Goal: Information Seeking & Learning: Learn about a topic

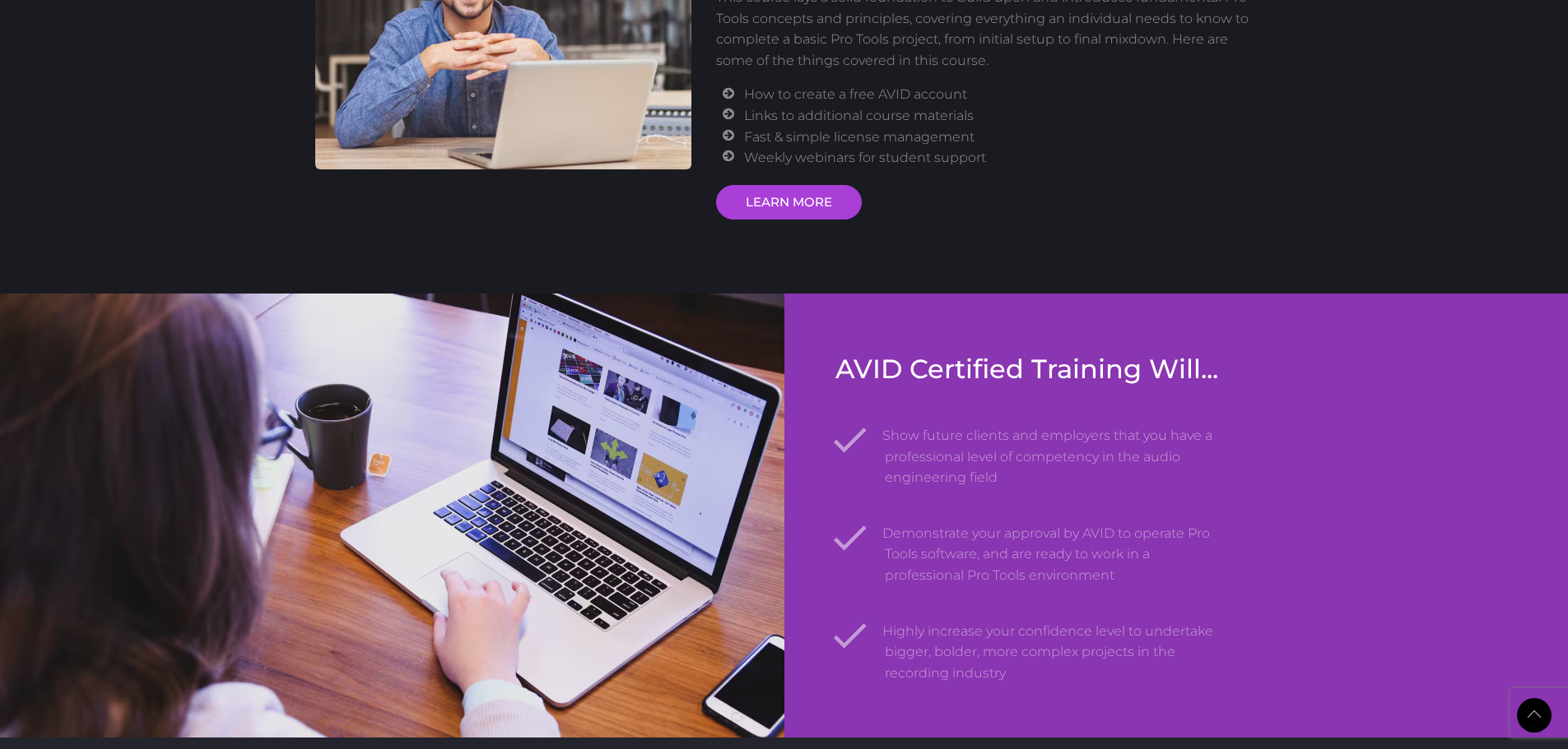
scroll to position [1974, 0]
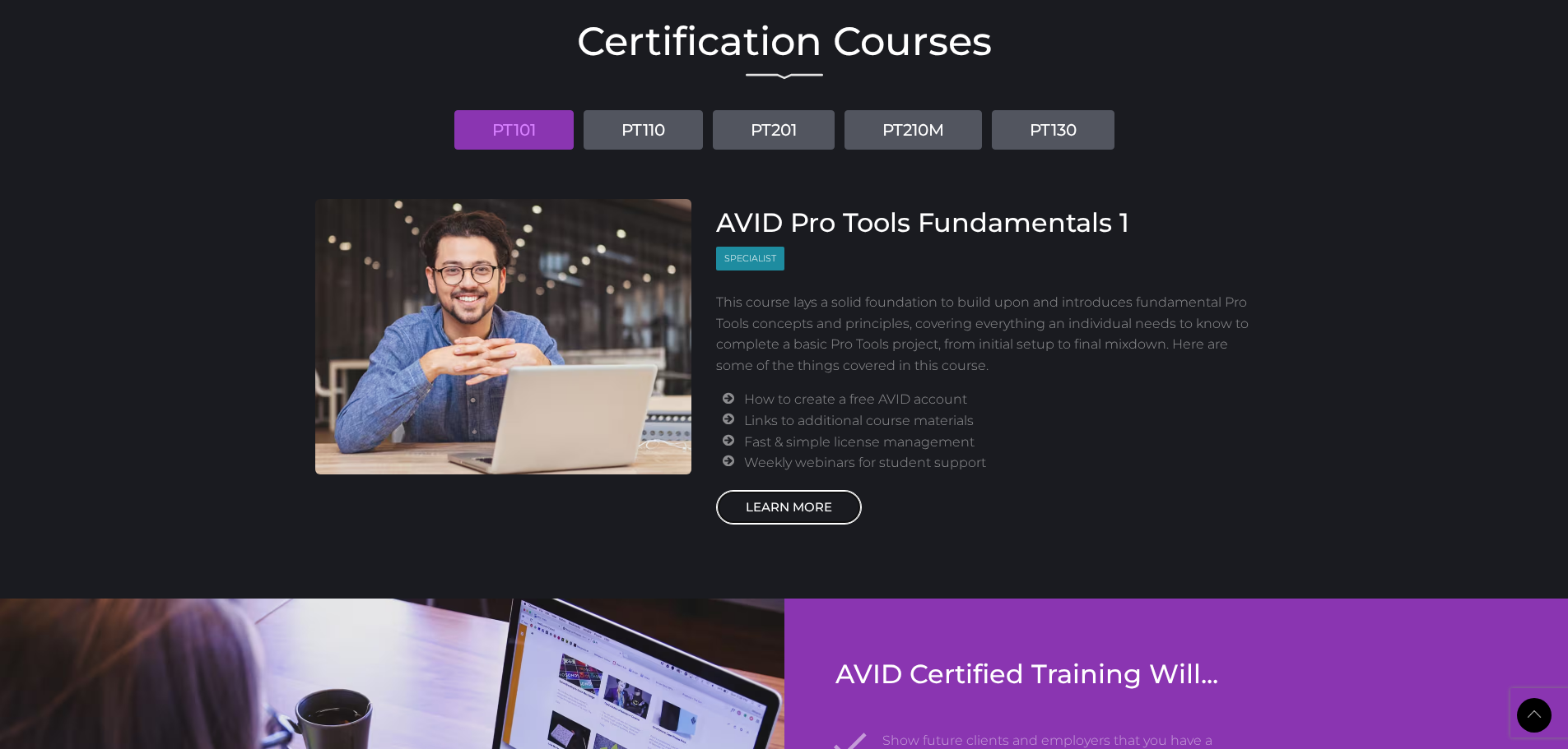
click at [833, 501] on link "LEARN MORE" at bounding box center [788, 507] width 146 height 35
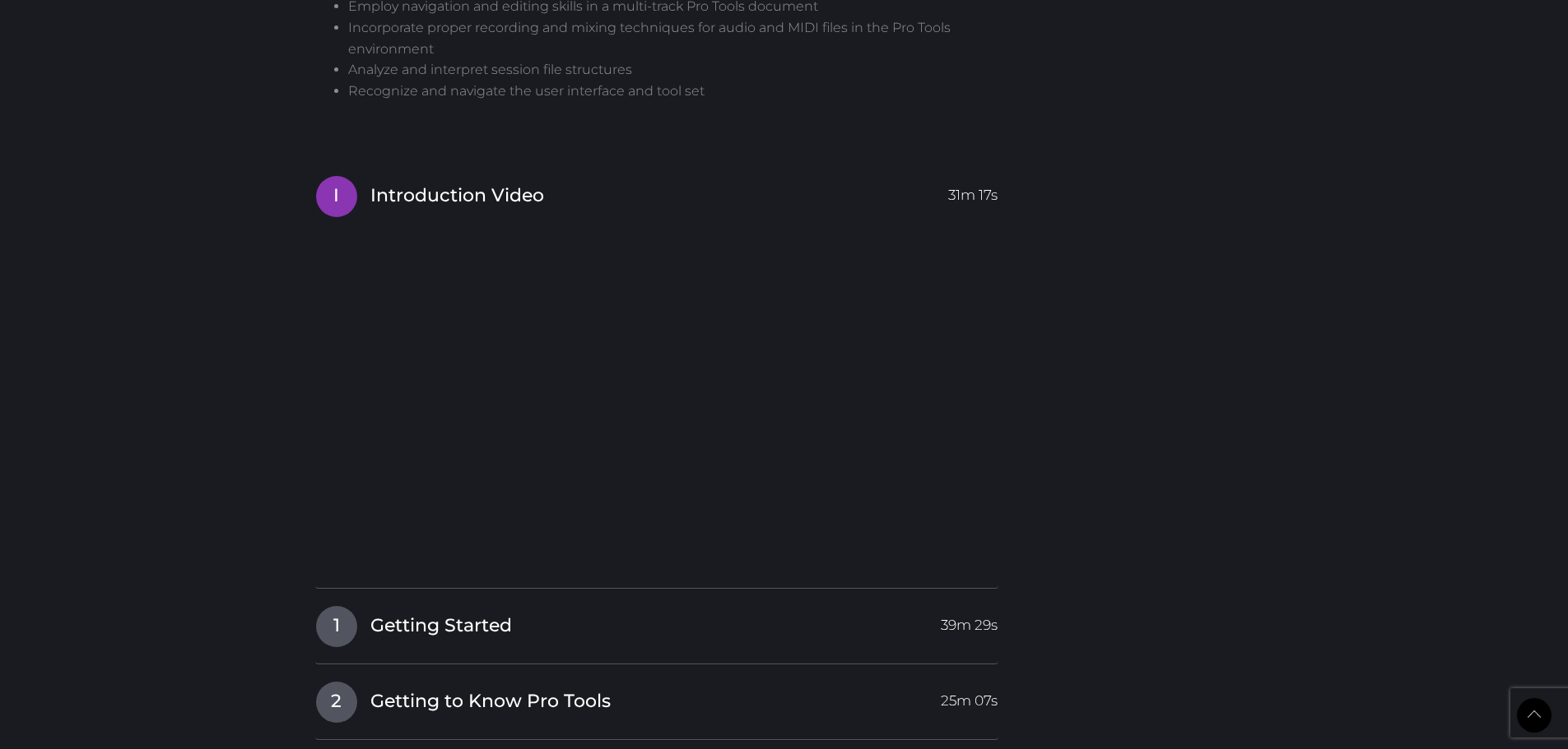
scroll to position [1399, 0]
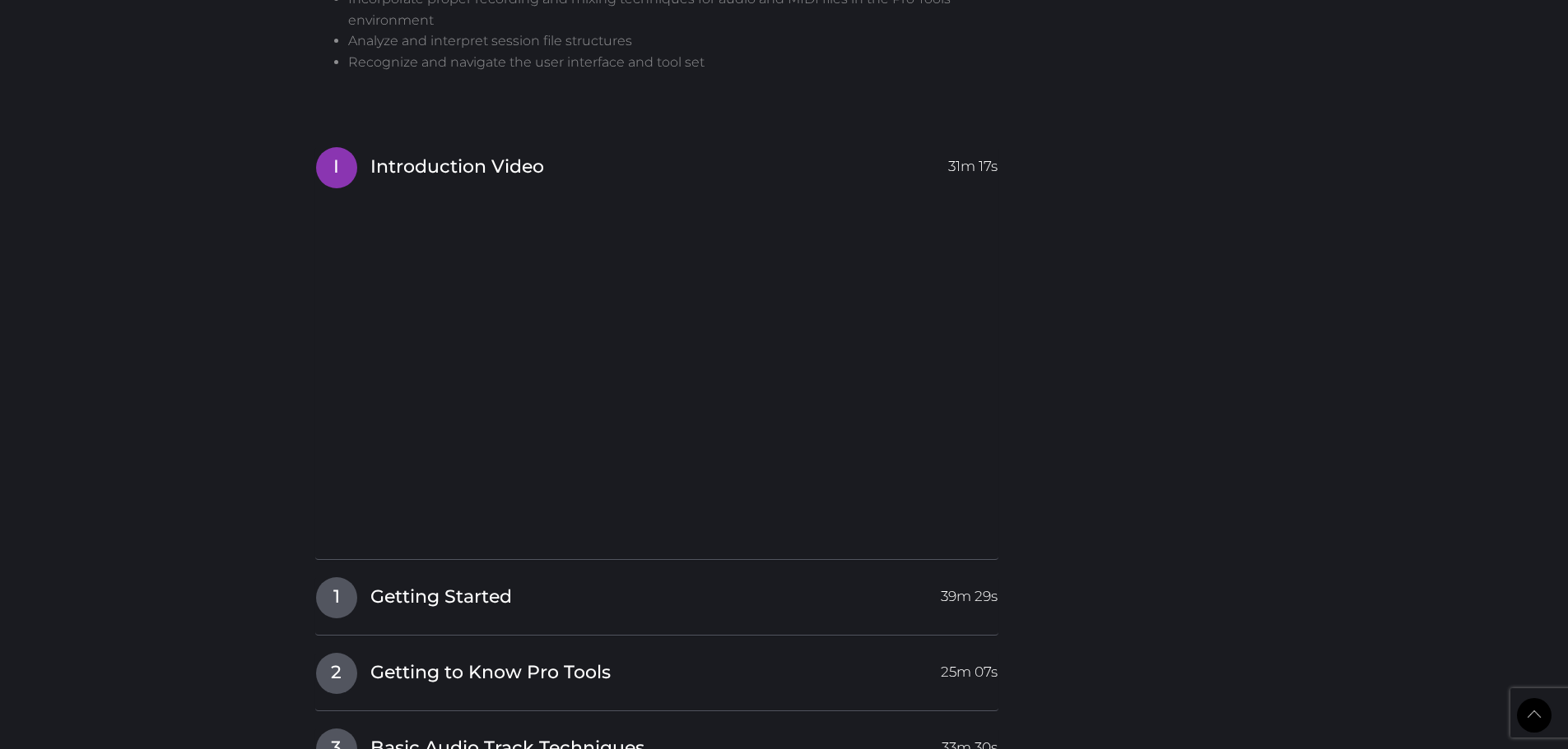
drag, startPoint x: 1110, startPoint y: 119, endPoint x: 1095, endPoint y: 112, distance: 16.6
click at [1095, 112] on div "New version 2023 AVID Pro Tools Fundamentals 1 User Certification Course: PT101…" at bounding box center [784, 106] width 963 height 2753
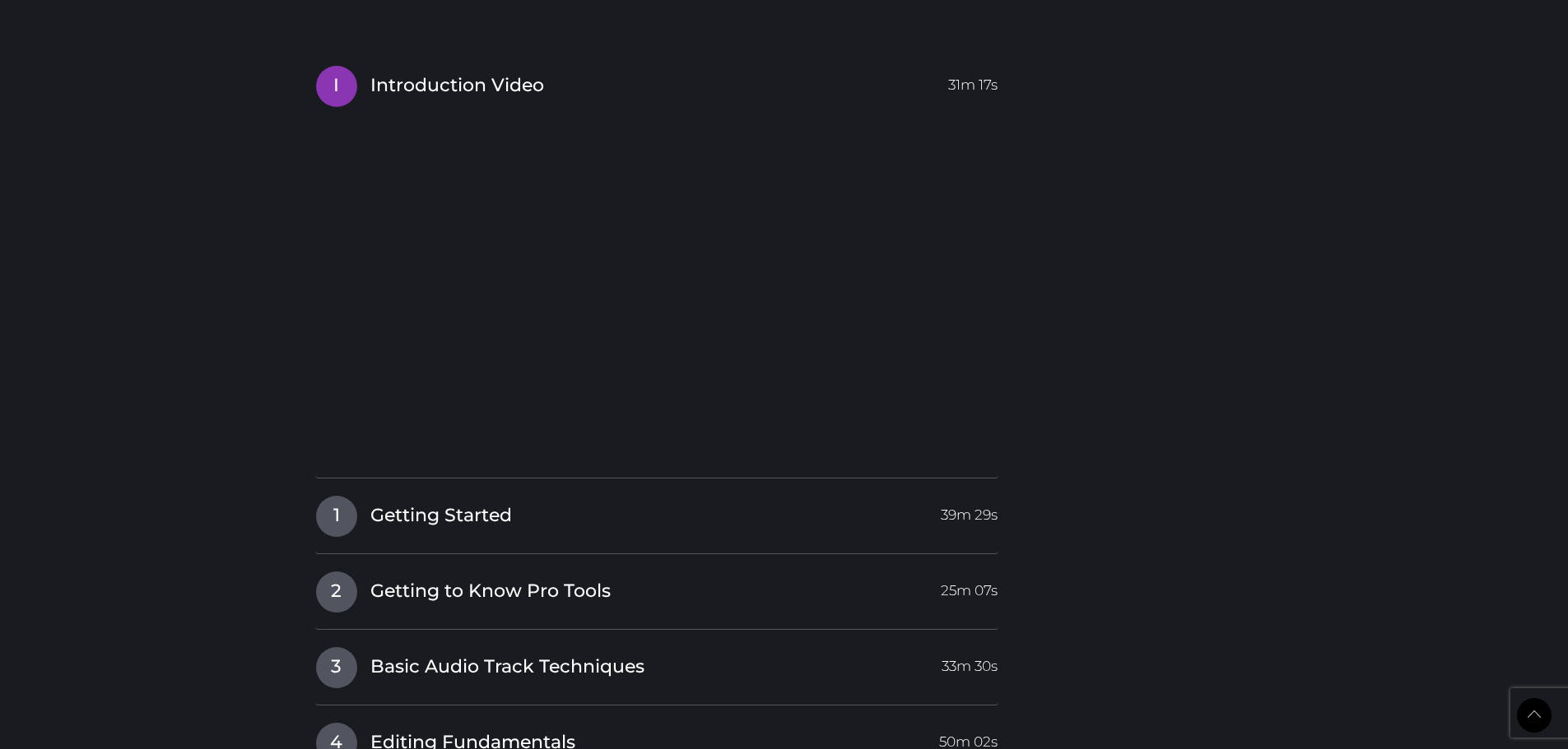
scroll to position [1480, 0]
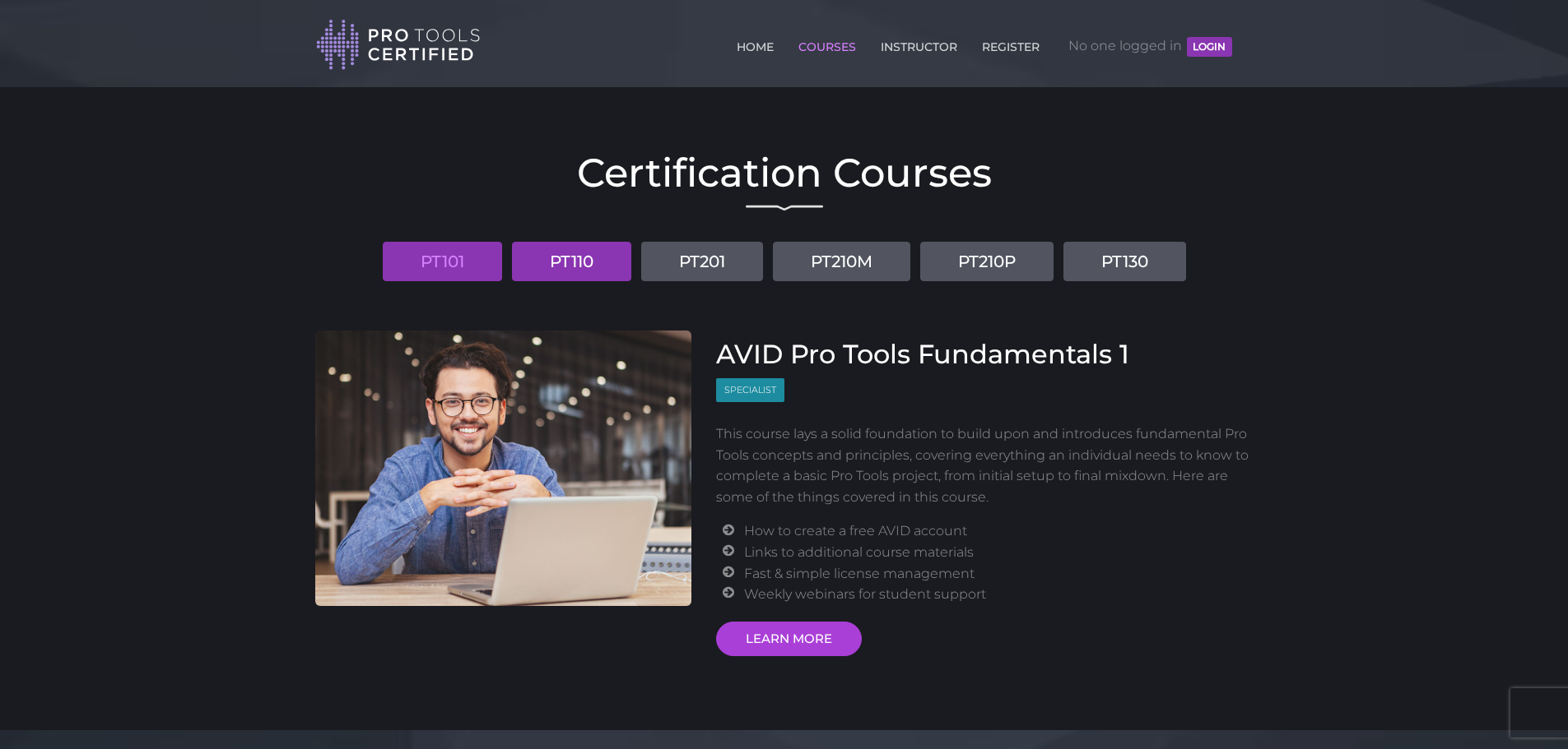
click at [549, 267] on link "PT110" at bounding box center [572, 261] width 120 height 40
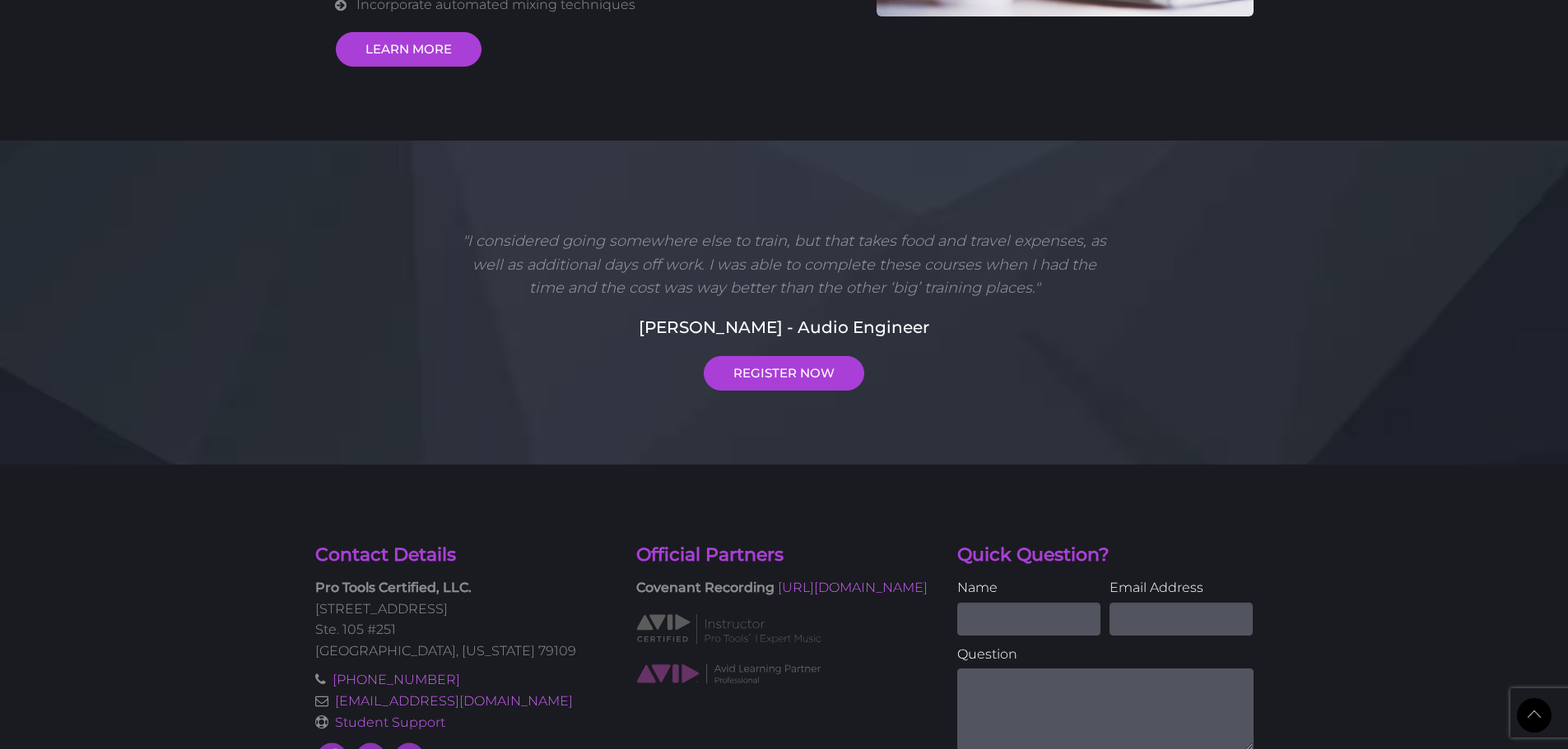
scroll to position [387, 0]
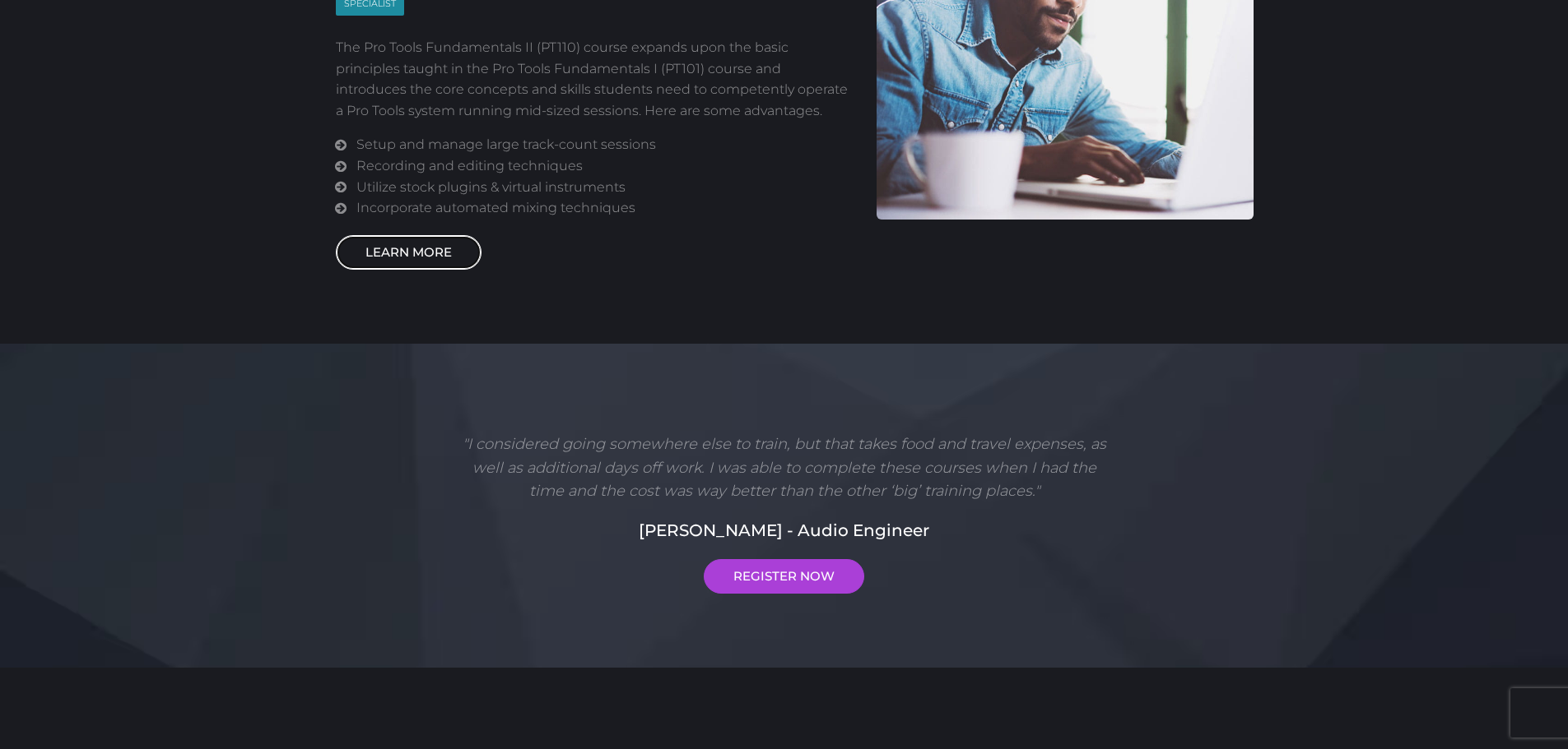
click at [429, 250] on link "LEARN MORE" at bounding box center [408, 252] width 146 height 35
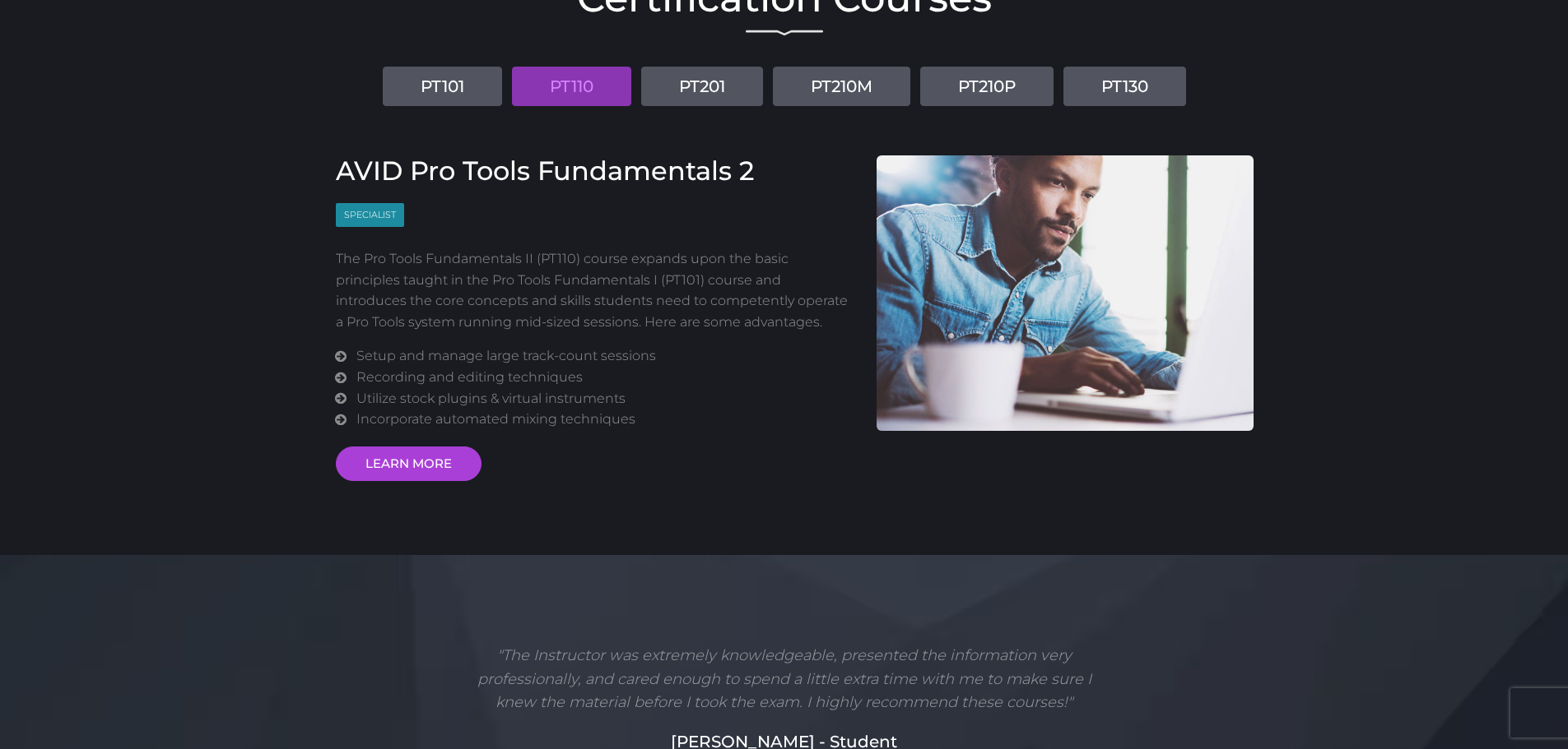
scroll to position [0, 0]
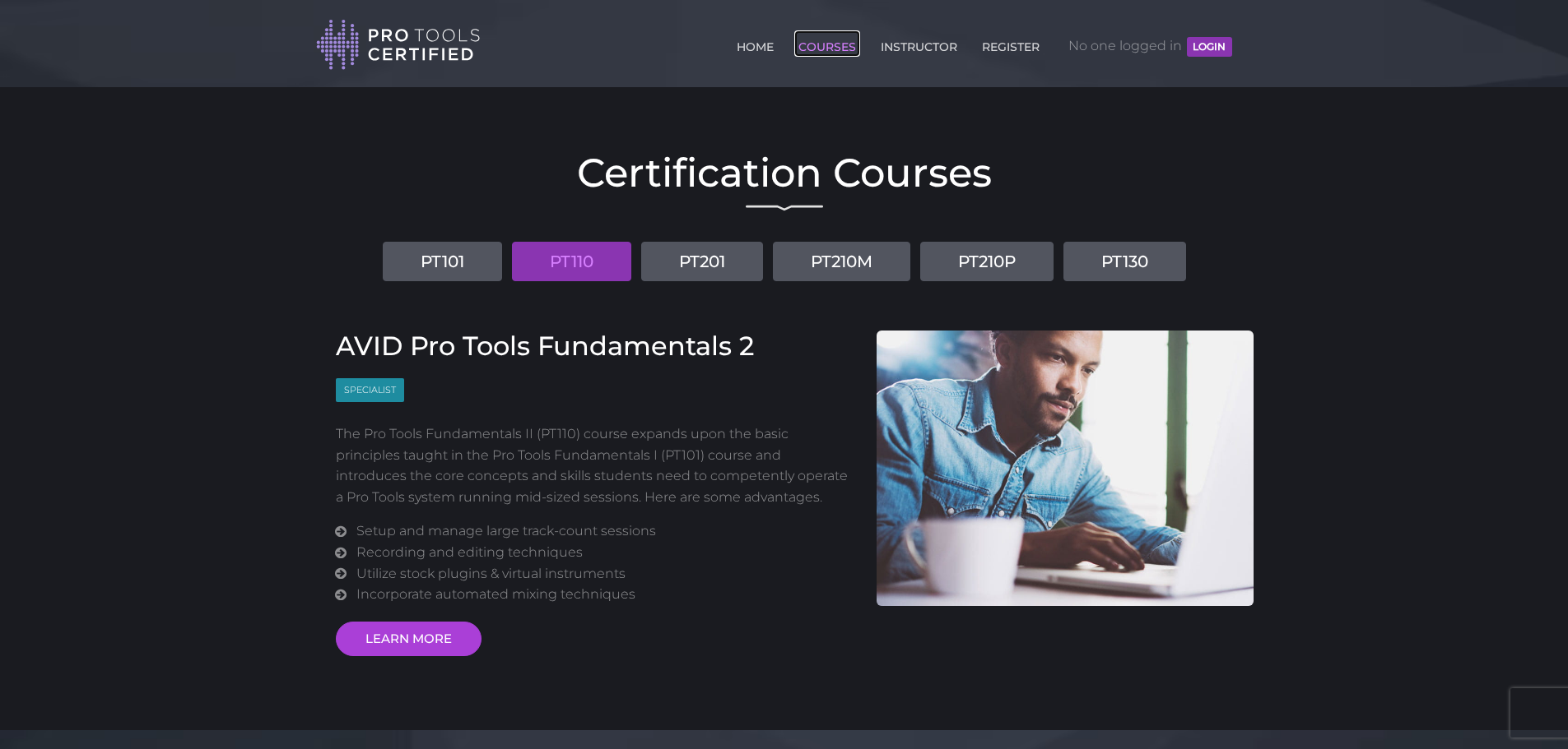
click at [840, 46] on link "COURSES" at bounding box center [827, 43] width 66 height 26
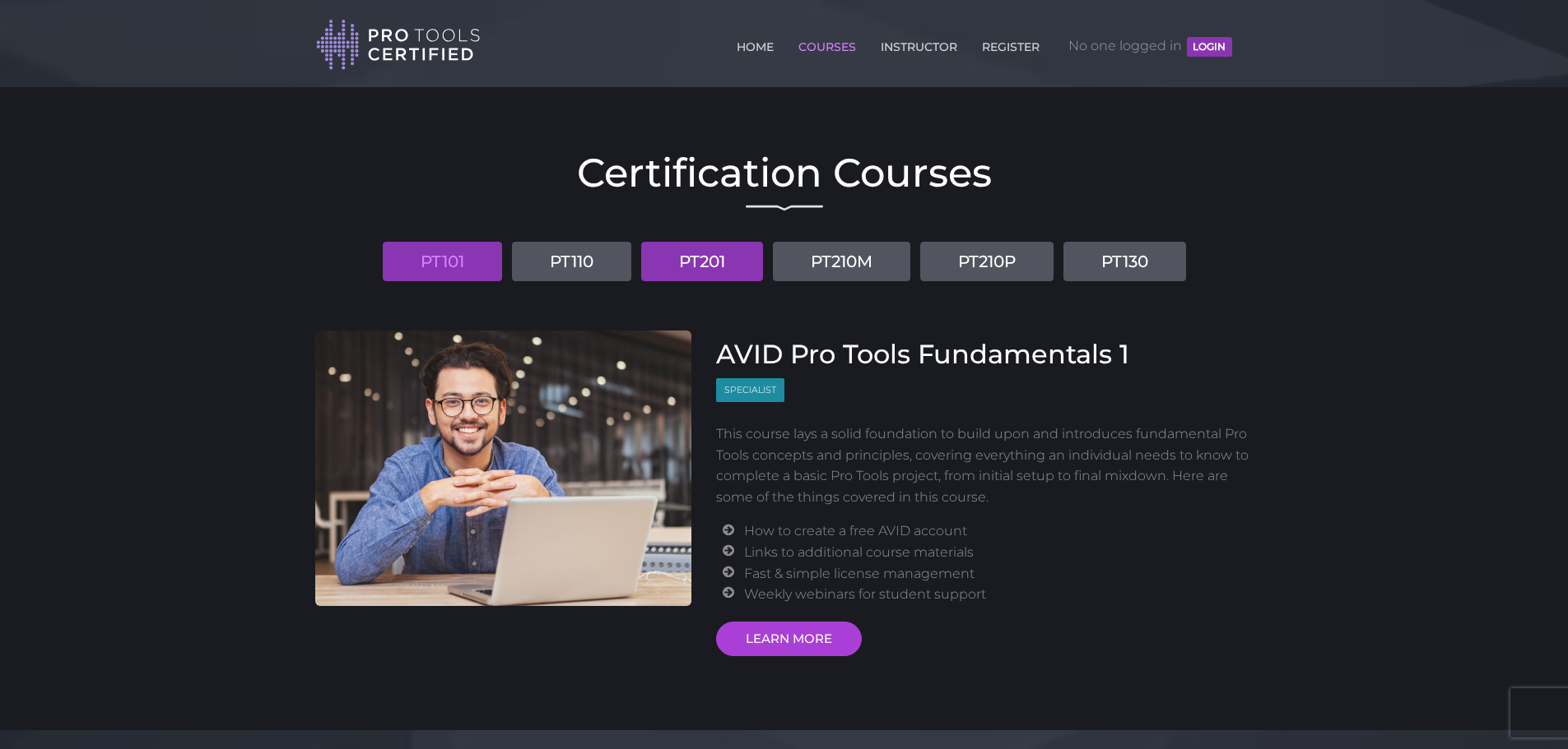
click at [707, 268] on link "PT201" at bounding box center [701, 261] width 121 height 40
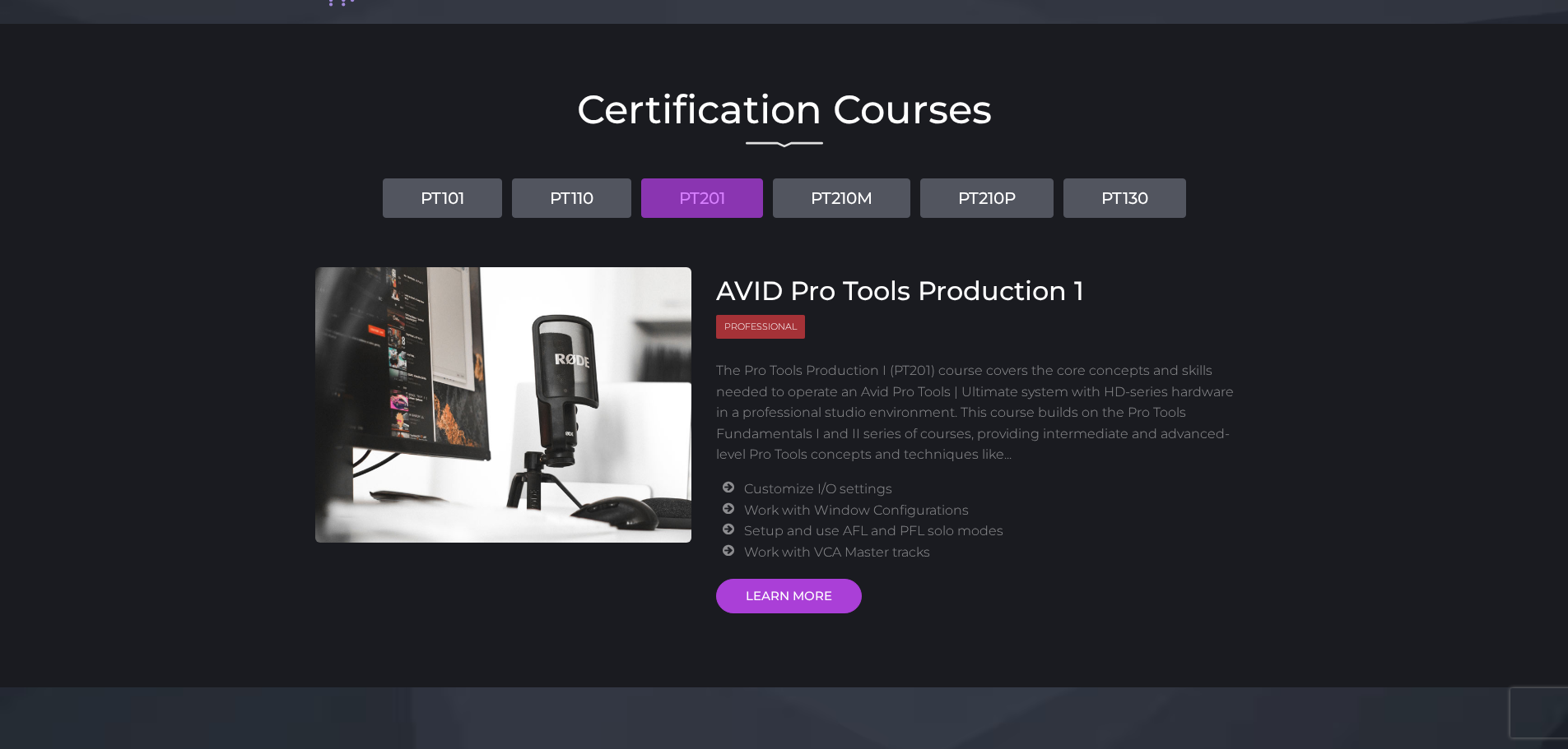
scroll to position [164, 0]
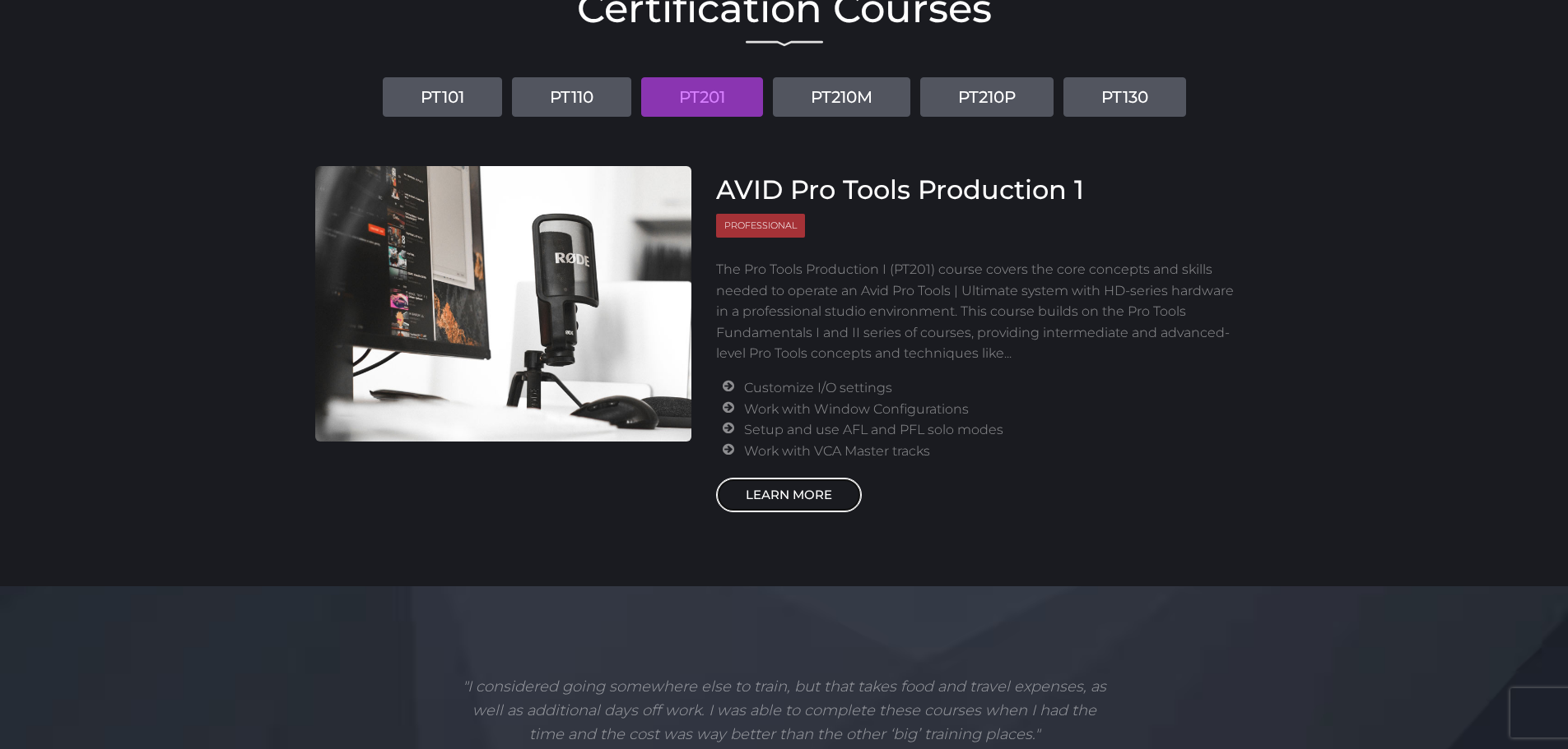
click at [822, 495] on link "LEARN MORE" at bounding box center [788, 495] width 146 height 35
click at [753, 497] on link "LEARN MORE" at bounding box center [788, 495] width 146 height 35
click at [862, 88] on link "PT210M" at bounding box center [841, 97] width 137 height 40
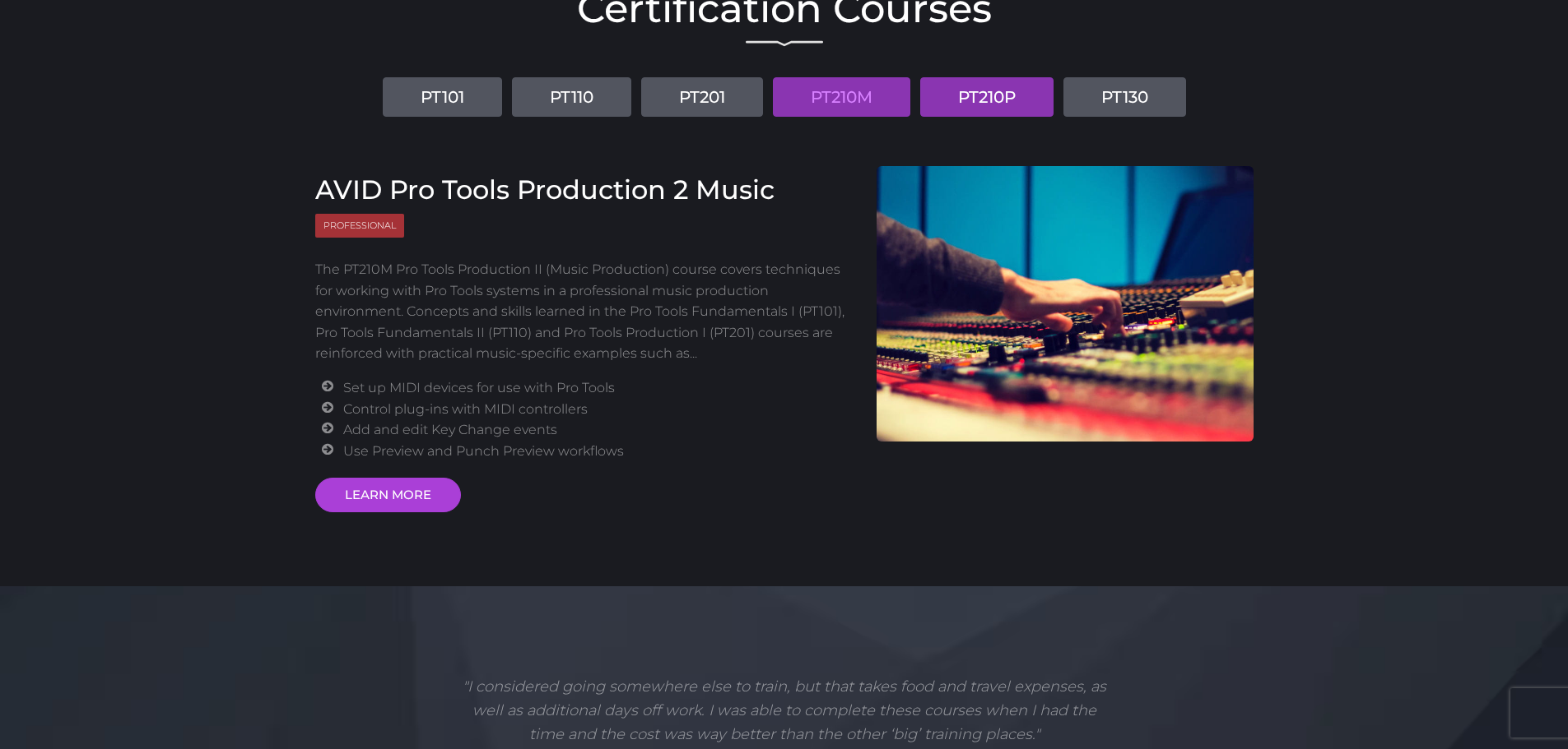
click at [972, 96] on link "PT210P" at bounding box center [986, 97] width 133 height 40
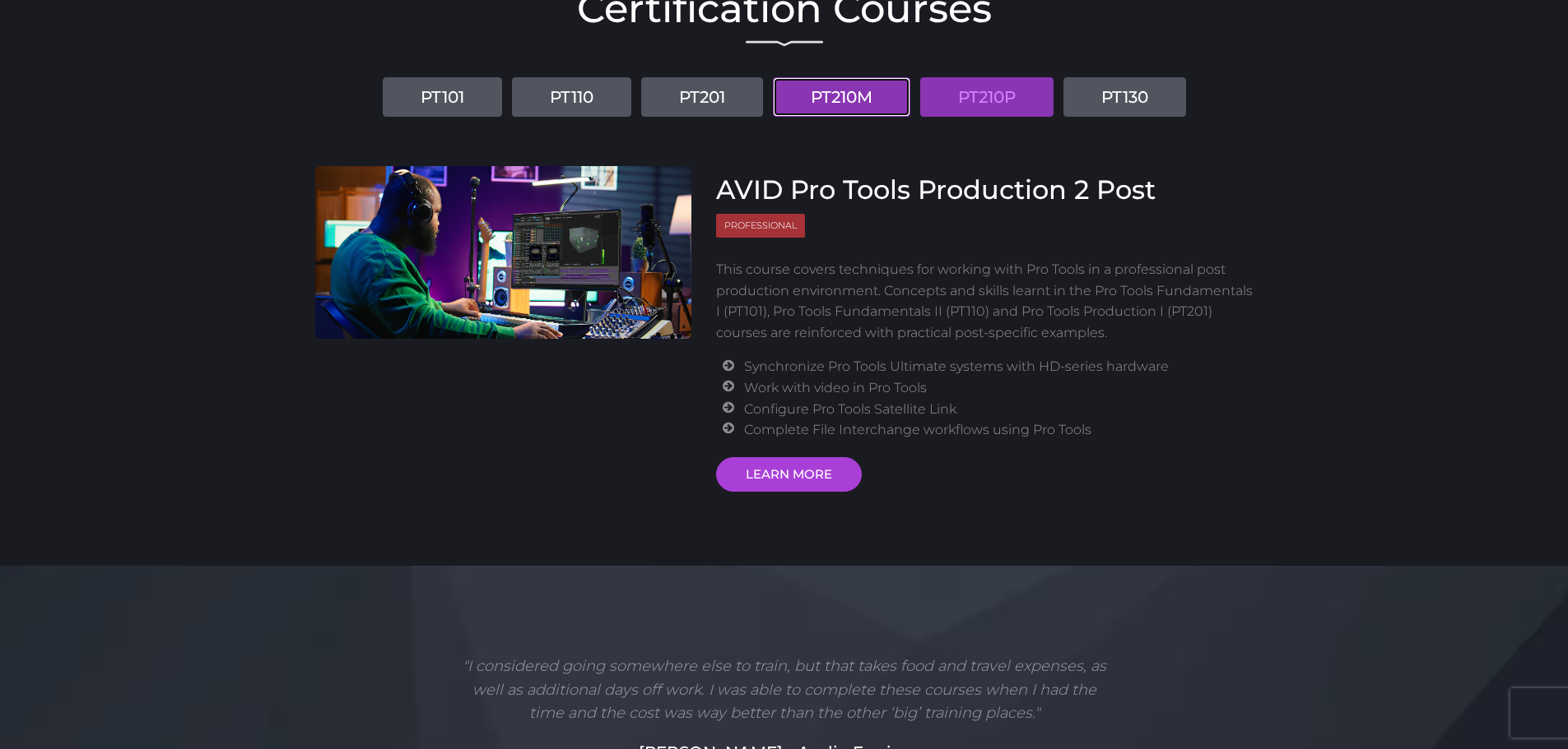
click at [870, 94] on link "PT210M" at bounding box center [841, 97] width 137 height 40
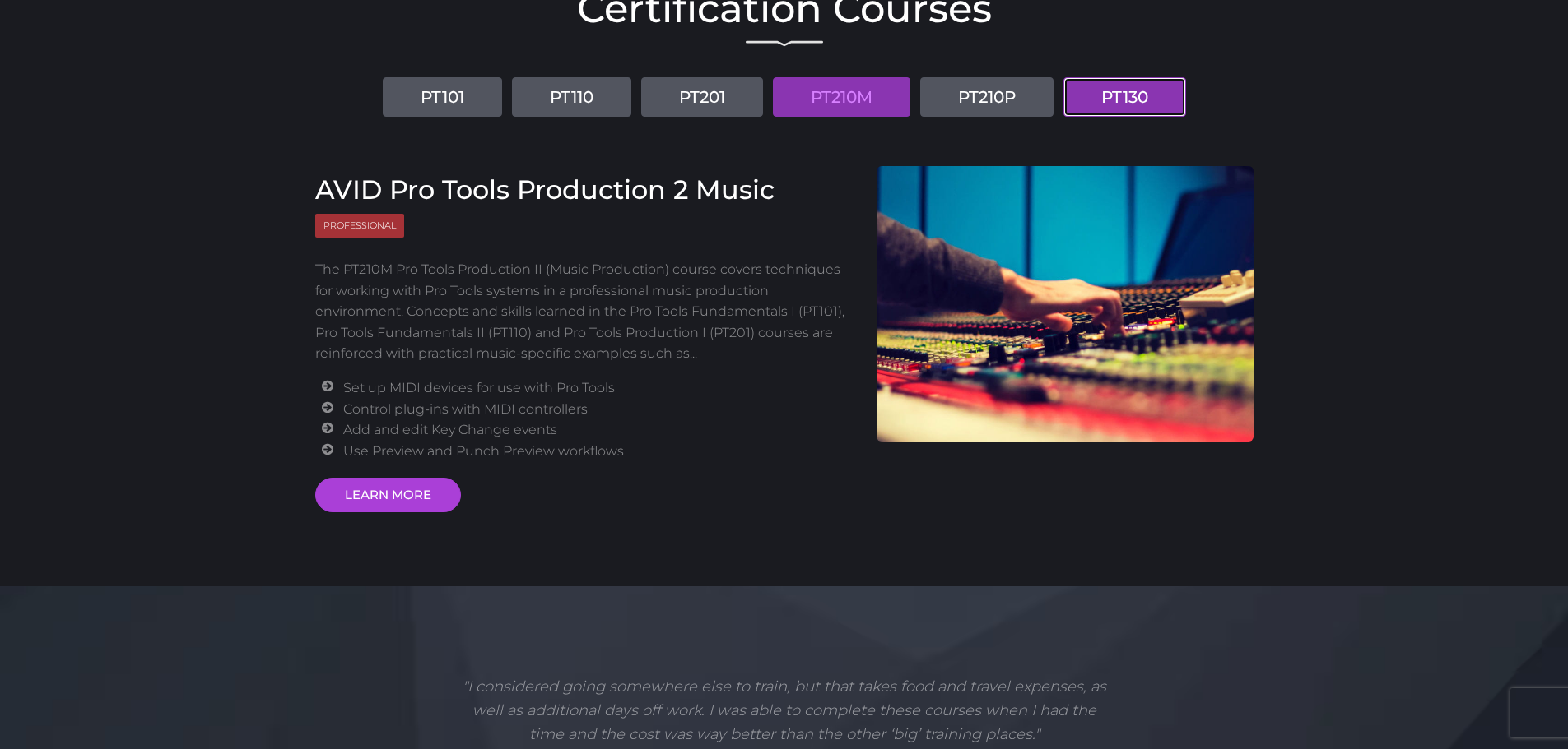
click at [1125, 92] on link "PT130" at bounding box center [1124, 97] width 122 height 40
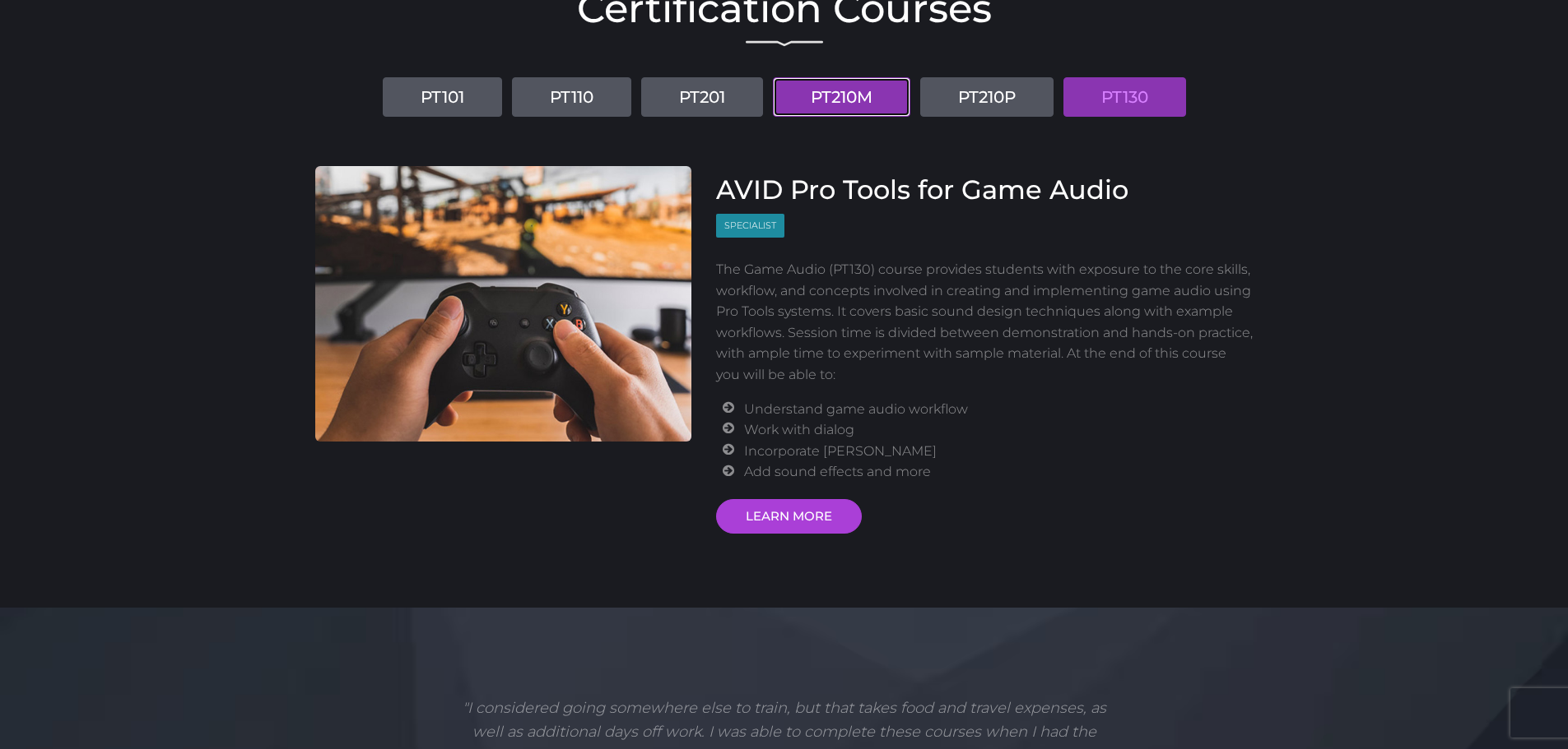
click at [863, 92] on link "PT210M" at bounding box center [841, 97] width 137 height 40
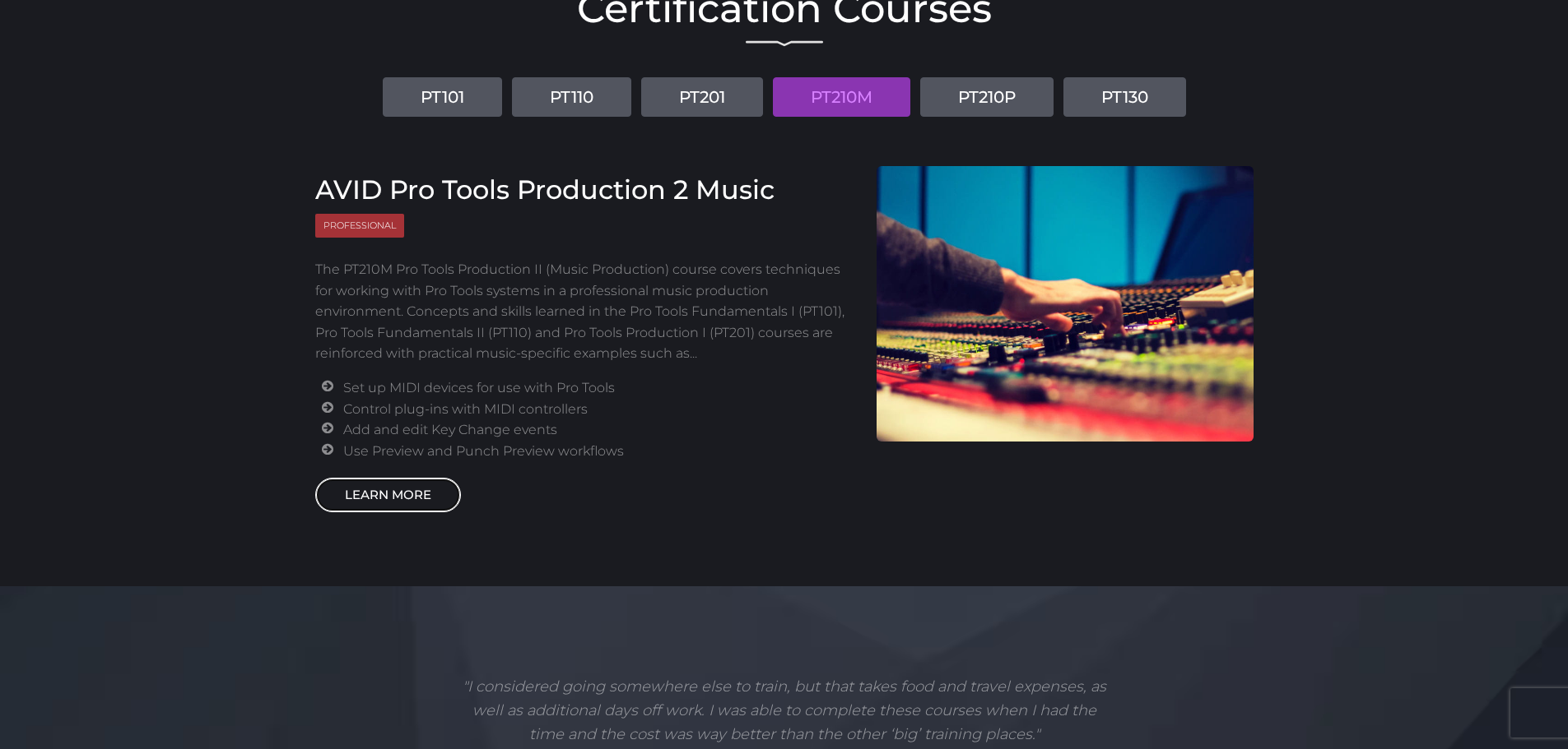
click at [378, 479] on link "LEARN MORE" at bounding box center [388, 495] width 146 height 35
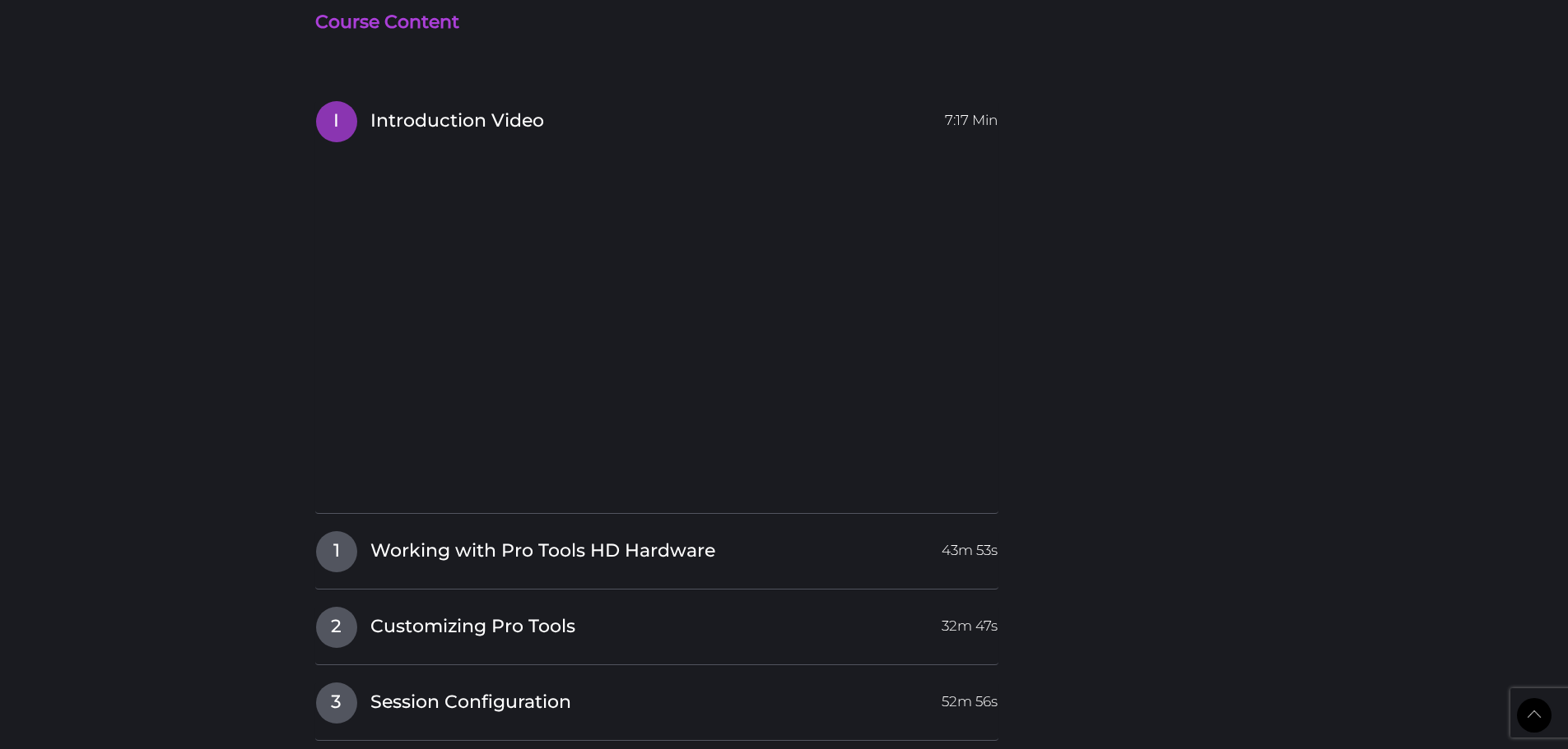
scroll to position [1316, 0]
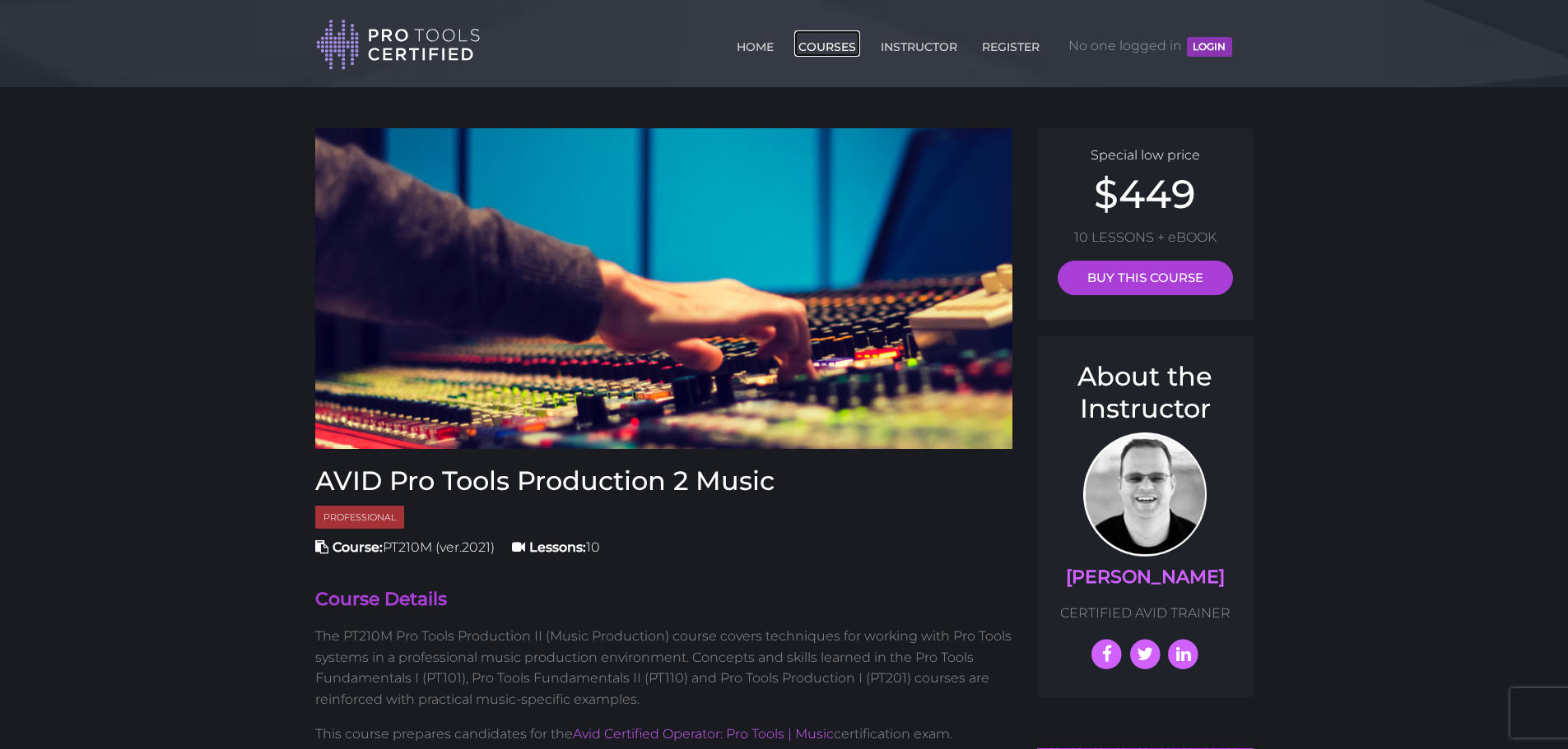
click at [824, 47] on link "COURSES" at bounding box center [827, 43] width 66 height 26
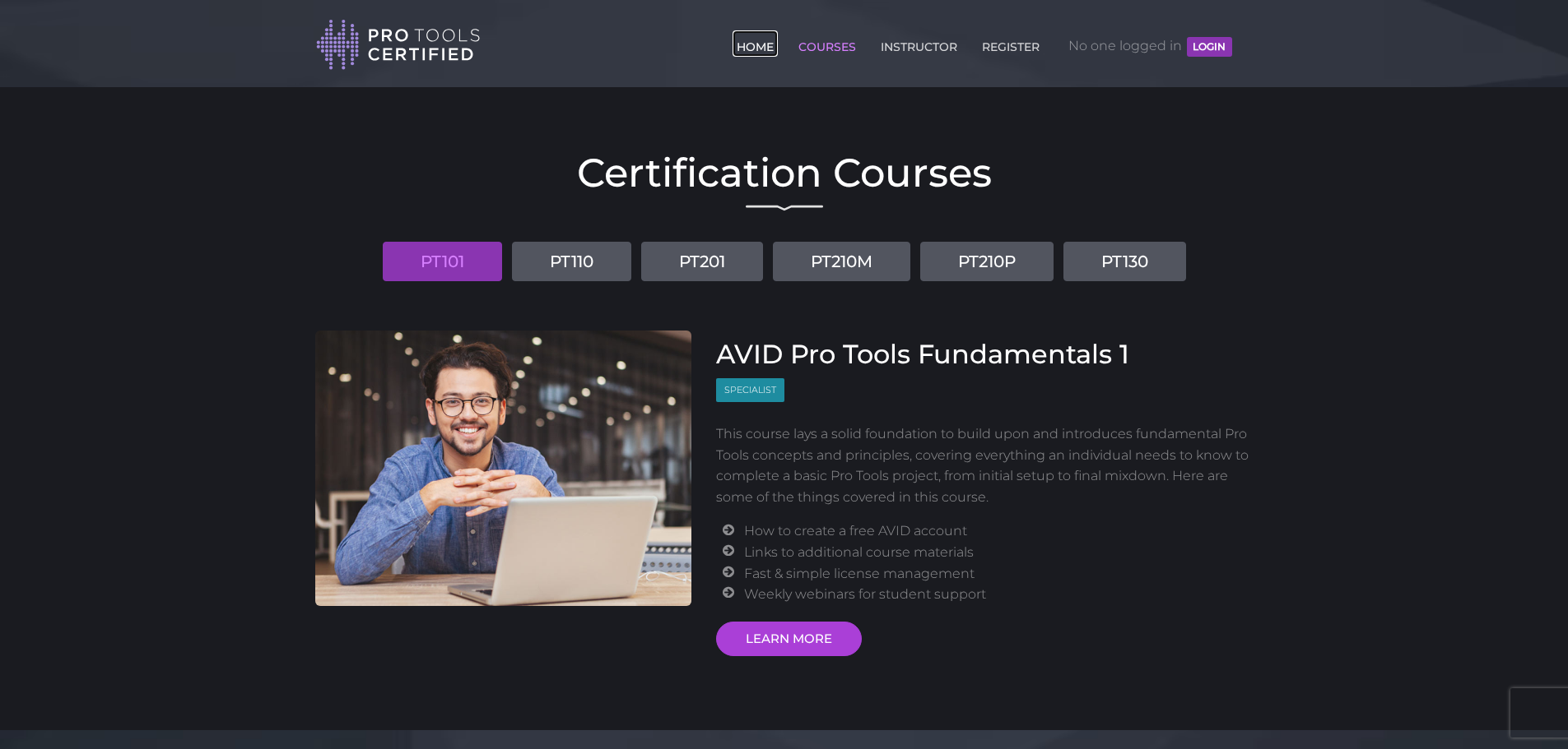
click at [751, 52] on link "HOME" at bounding box center [755, 43] width 46 height 26
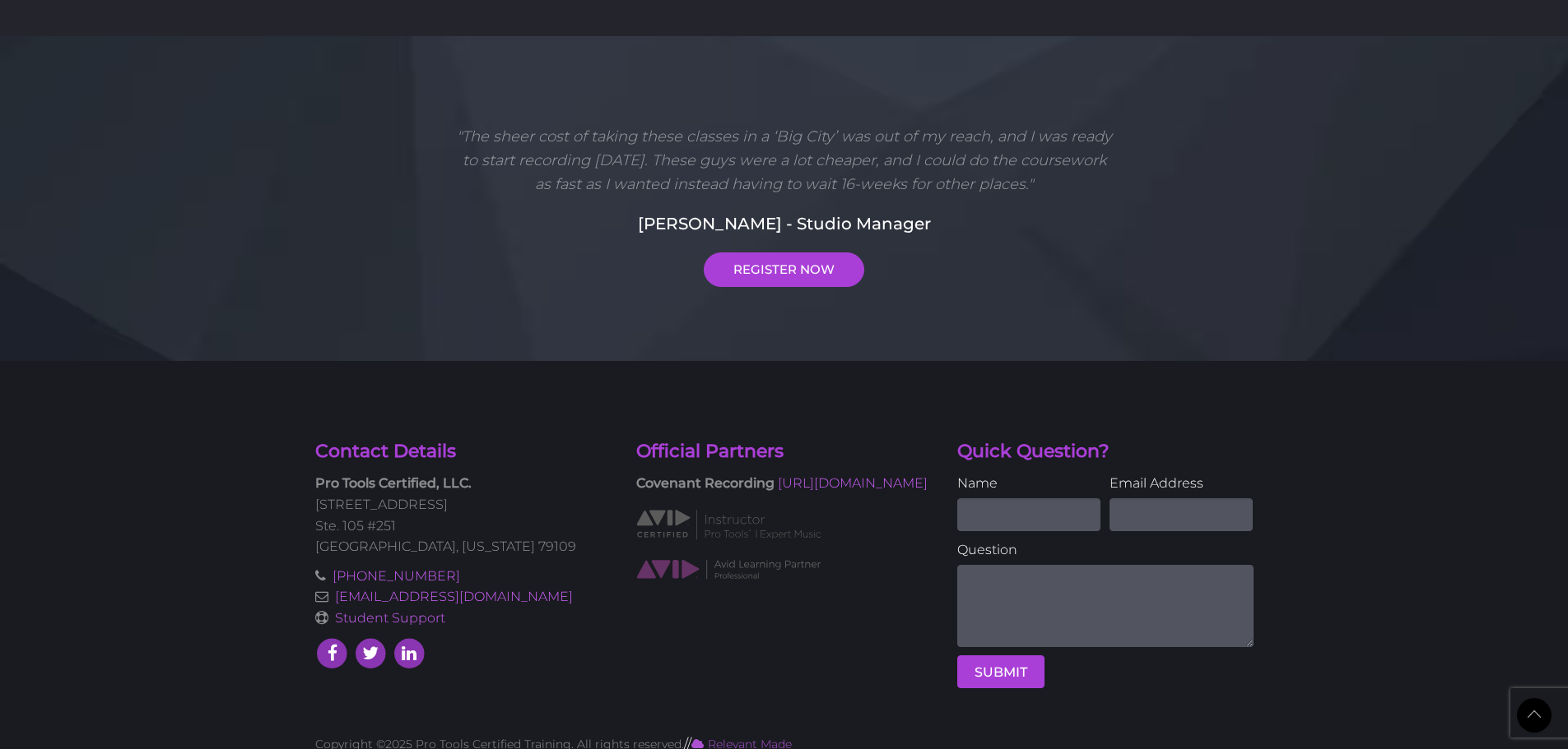
scroll to position [4260, 0]
